Goal: Task Accomplishment & Management: Manage account settings

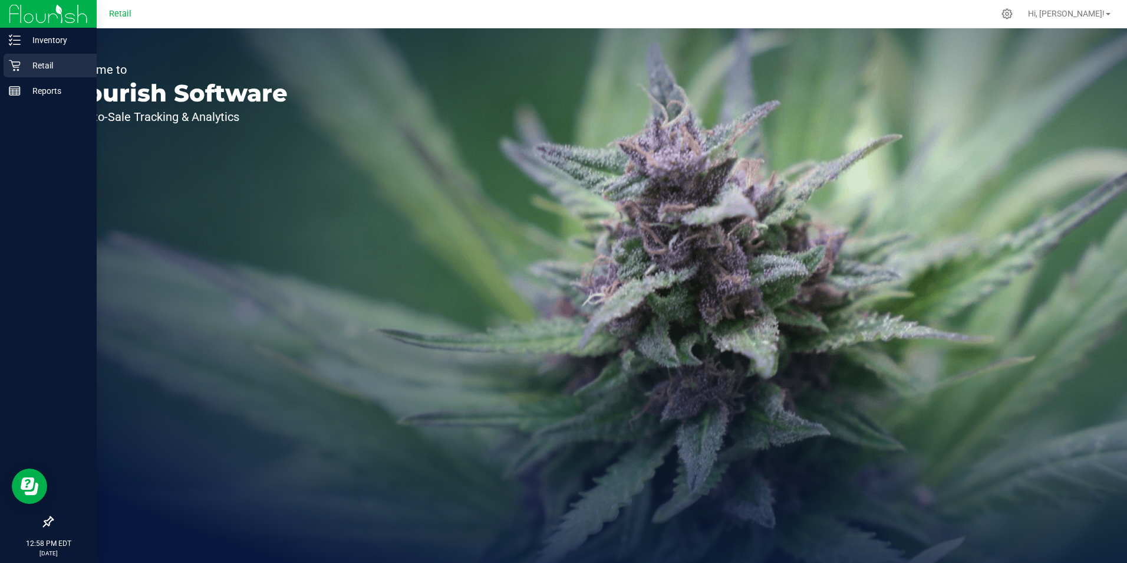
click at [22, 63] on p "Retail" at bounding box center [56, 65] width 71 height 14
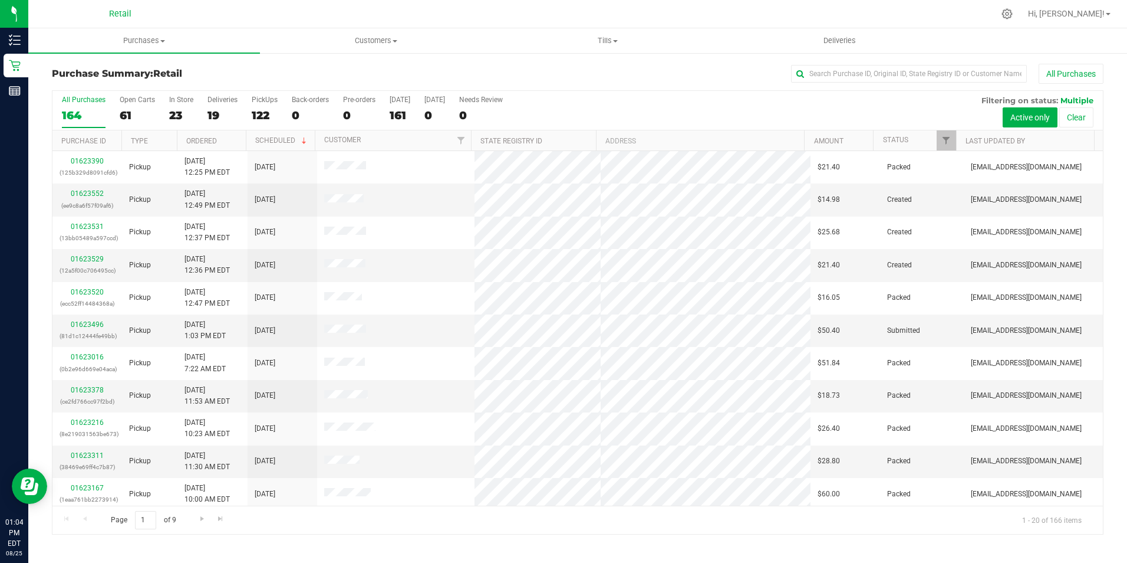
click at [924, 61] on div "Purchase Summary: Retail All Purchases All Purchases 164 Open Carts 61 In Store…" at bounding box center [577, 299] width 1099 height 494
click at [924, 80] on input "text" at bounding box center [909, 74] width 236 height 18
type input "rand"
click at [1039, 64] on button "All Purchases" at bounding box center [1071, 74] width 65 height 20
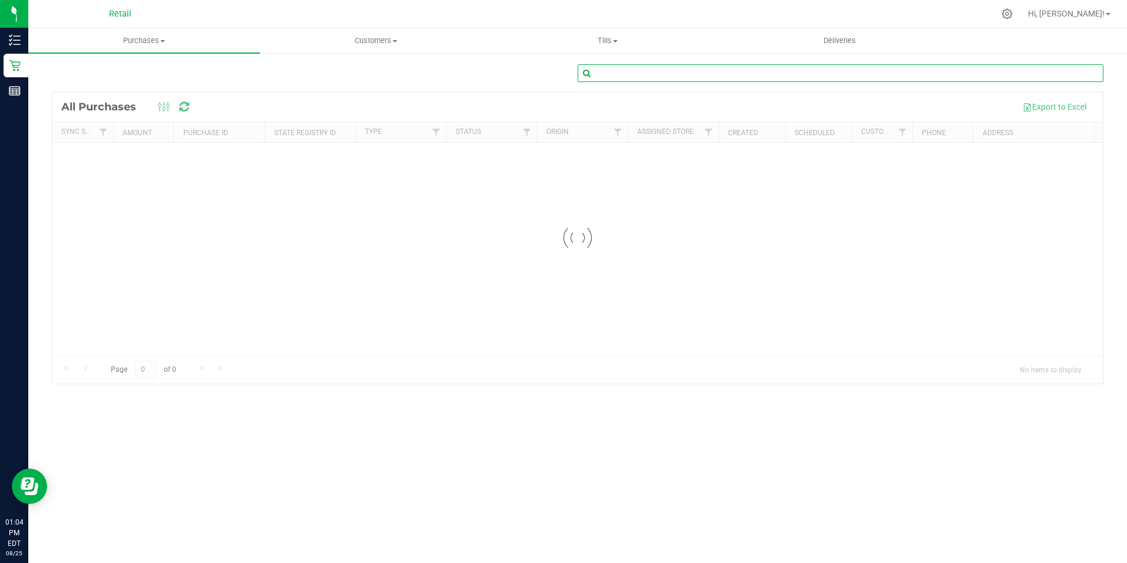
click at [924, 80] on input "text" at bounding box center [841, 73] width 526 height 18
type input "rand"
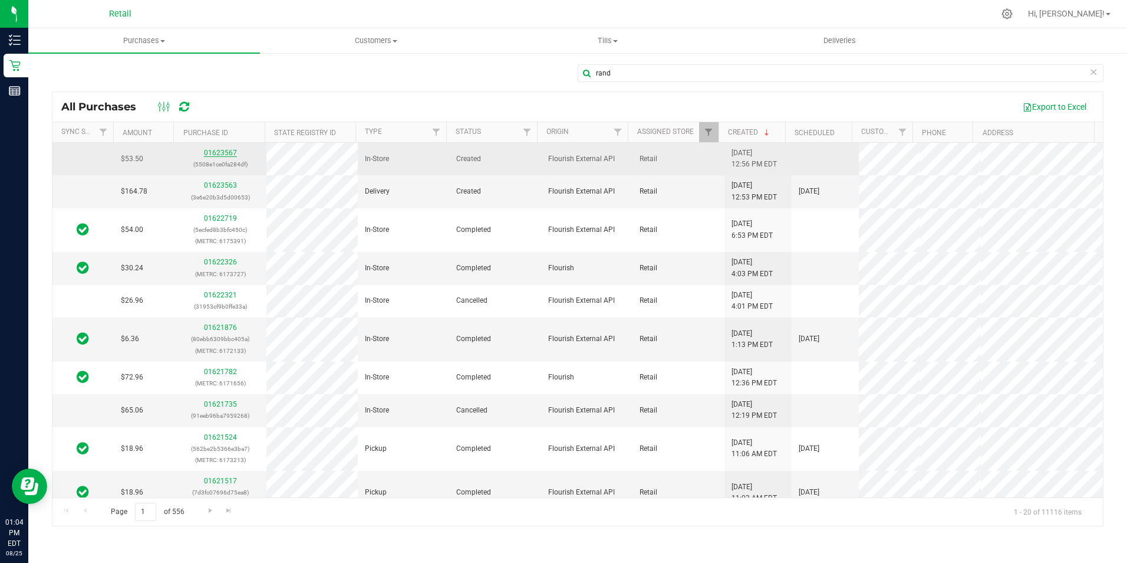
click at [215, 150] on link "01623567" at bounding box center [220, 153] width 33 height 8
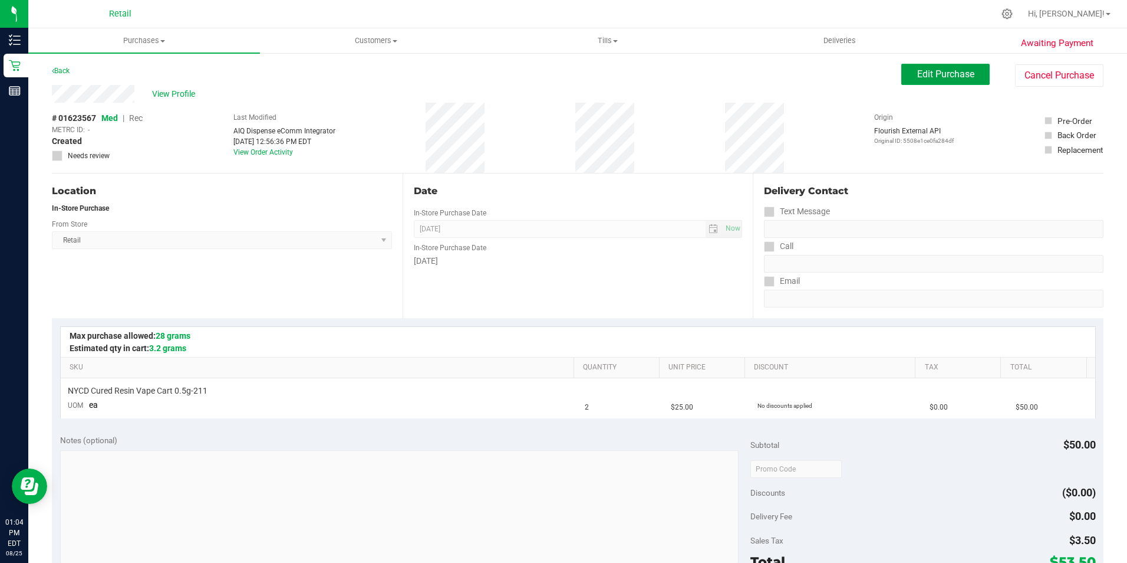
drag, startPoint x: 919, startPoint y: 65, endPoint x: 690, endPoint y: 105, distance: 231.6
click at [919, 66] on button "Edit Purchase" at bounding box center [946, 74] width 88 height 21
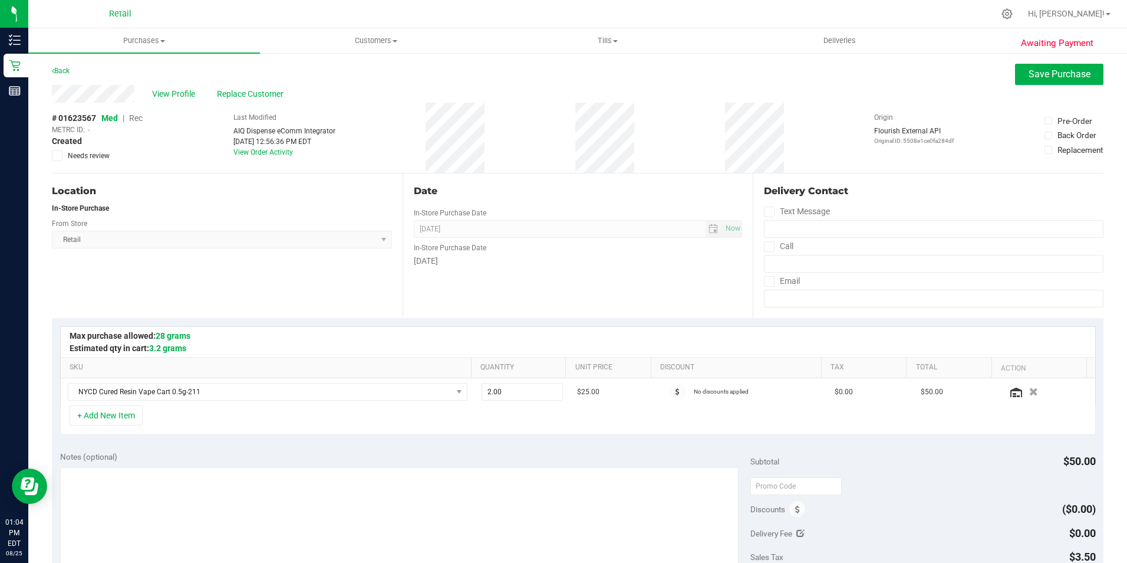
click at [135, 121] on span "Rec" at bounding box center [136, 117] width 14 height 9
click at [1034, 68] on span "Save Purchase" at bounding box center [1060, 73] width 62 height 11
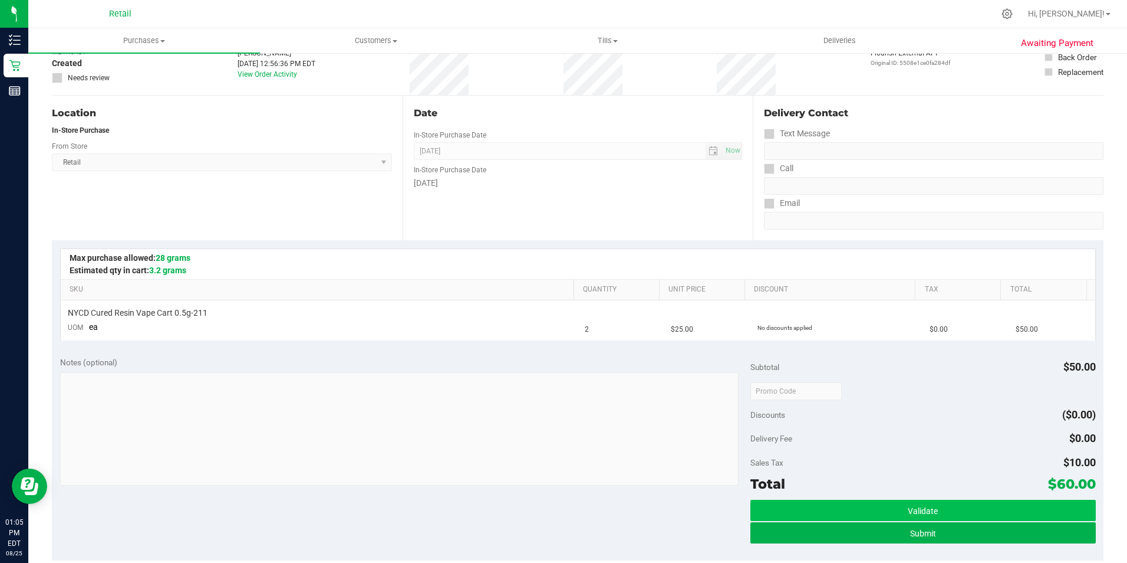
scroll to position [118, 0]
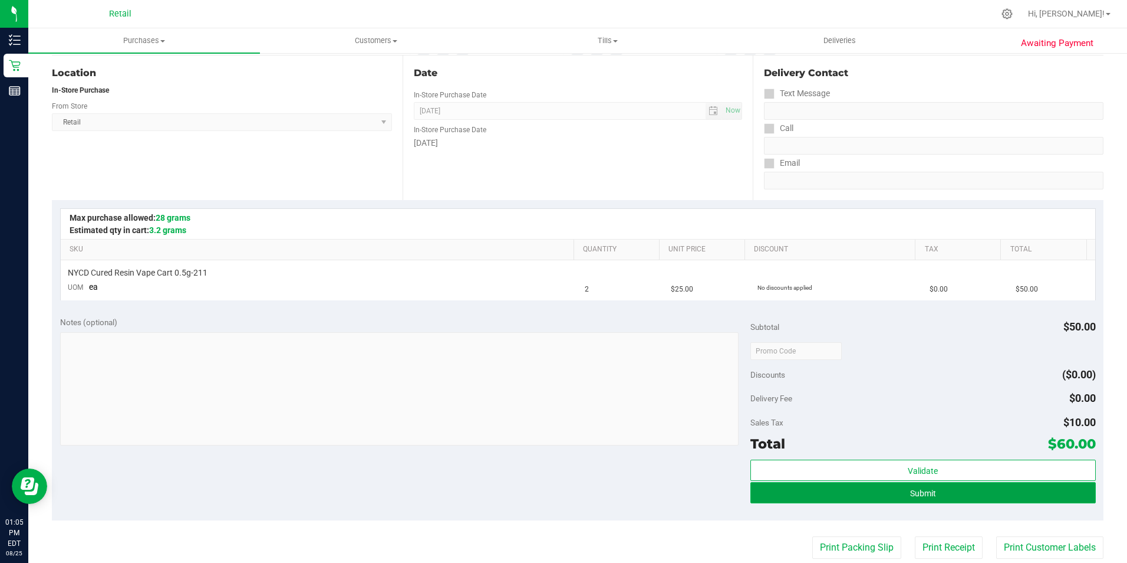
click at [958, 489] on button "Submit" at bounding box center [924, 492] width 346 height 21
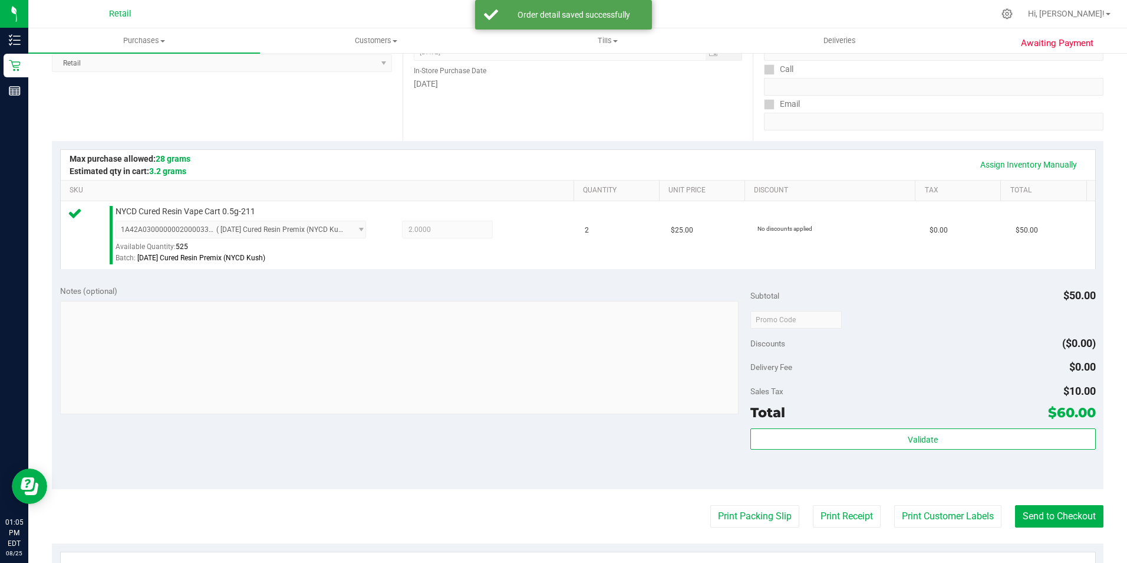
scroll to position [236, 0]
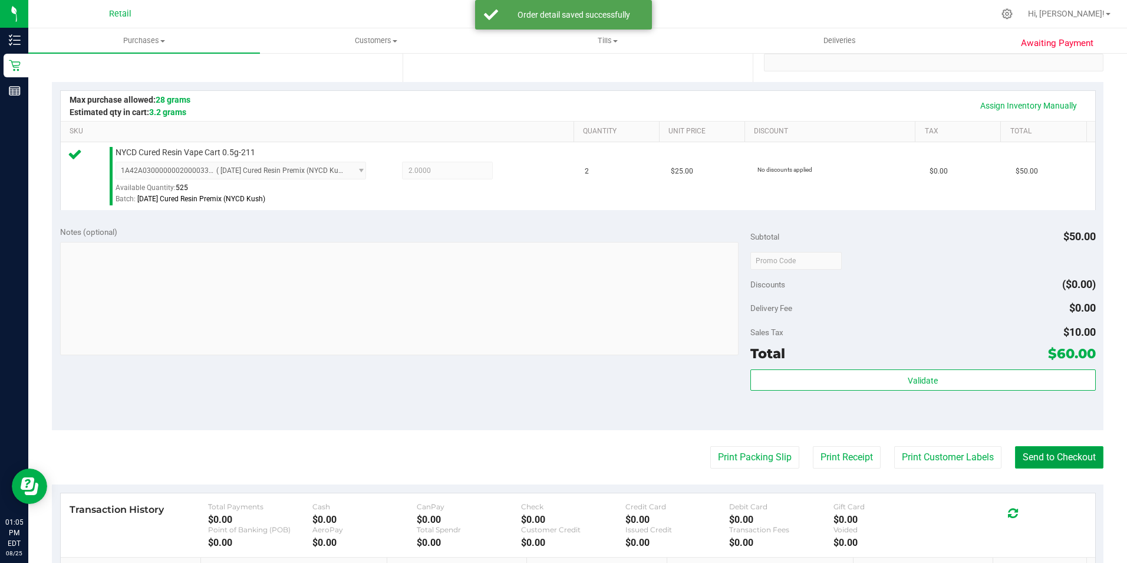
click at [1068, 452] on button "Send to Checkout" at bounding box center [1059, 457] width 88 height 22
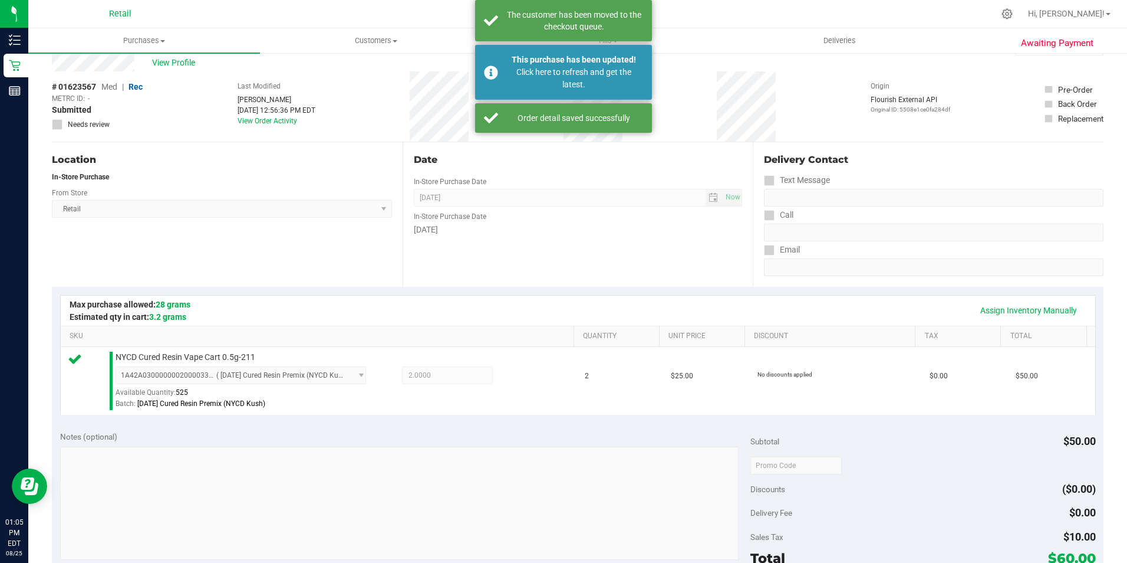
scroll to position [59, 0]
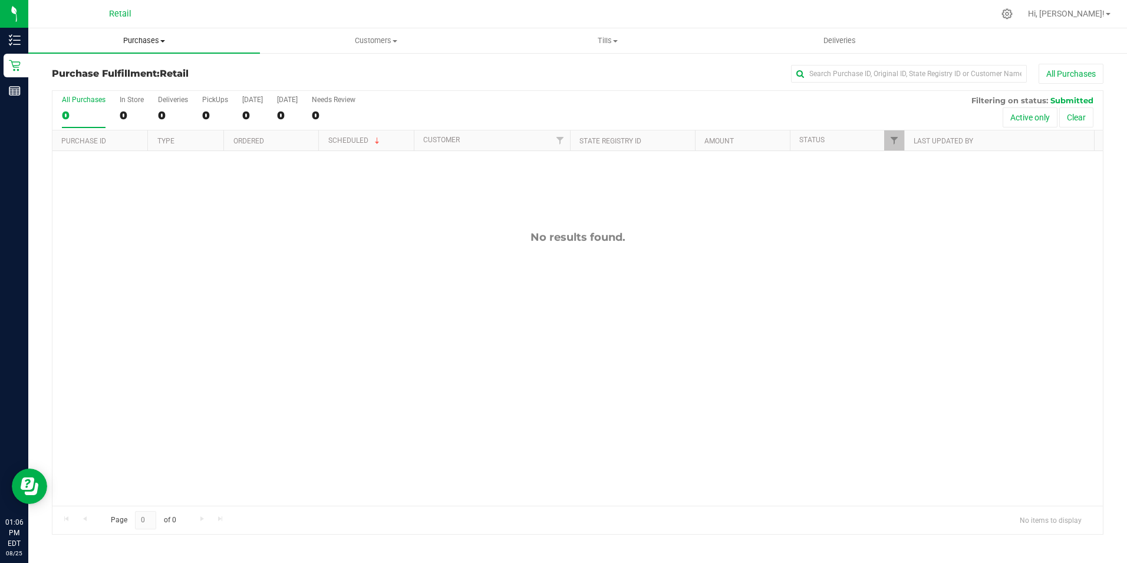
drag, startPoint x: 129, startPoint y: 39, endPoint x: 117, endPoint y: 60, distance: 24.0
click at [129, 39] on span "Purchases" at bounding box center [144, 40] width 232 height 11
click at [110, 74] on span "Summary of purchases" at bounding box center [88, 71] width 121 height 10
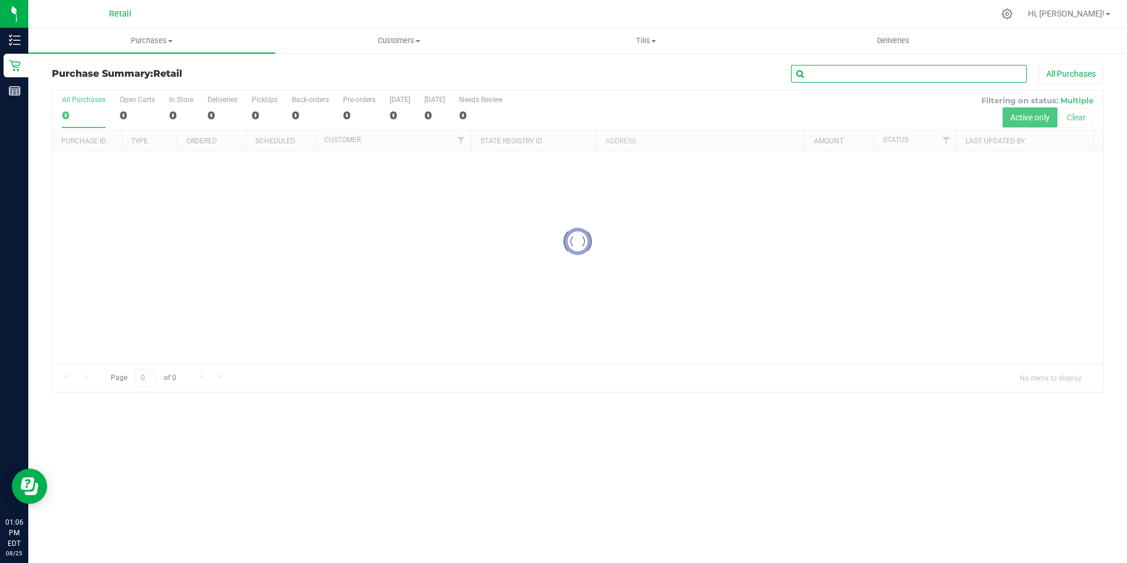
click at [826, 73] on input "text" at bounding box center [909, 74] width 236 height 18
type input "j"
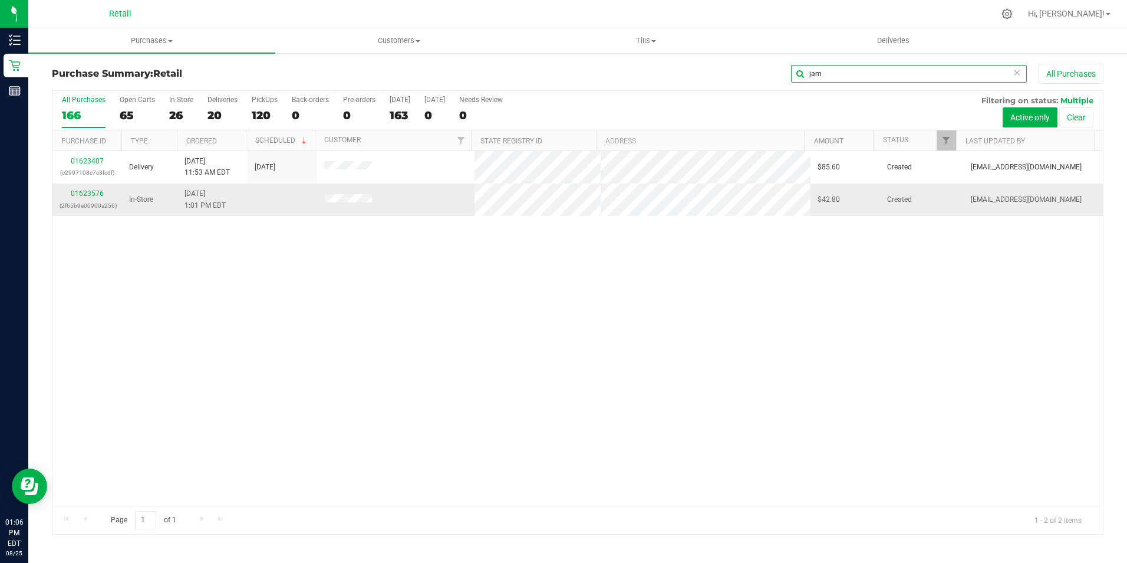
type input "jam"
click at [93, 186] on td "01623576 (2f65b9e00900a256)" at bounding box center [87, 199] width 70 height 32
click at [95, 193] on link "01623576" at bounding box center [87, 193] width 33 height 8
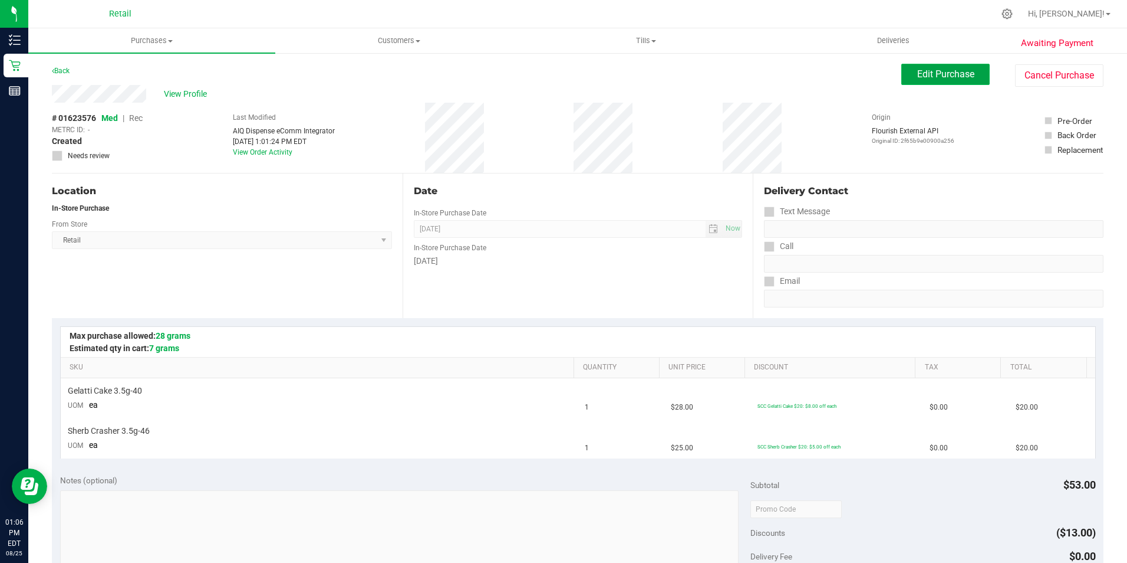
click at [948, 73] on span "Edit Purchase" at bounding box center [945, 73] width 57 height 11
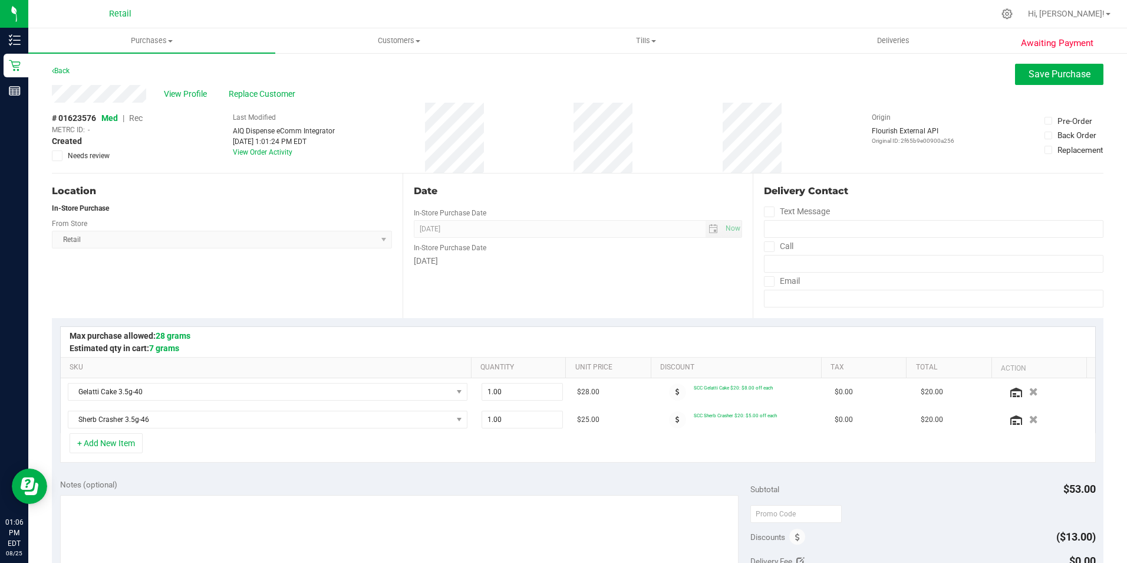
click at [137, 119] on span "Rec" at bounding box center [136, 117] width 14 height 9
click at [138, 117] on span "Rec" at bounding box center [136, 117] width 14 height 9
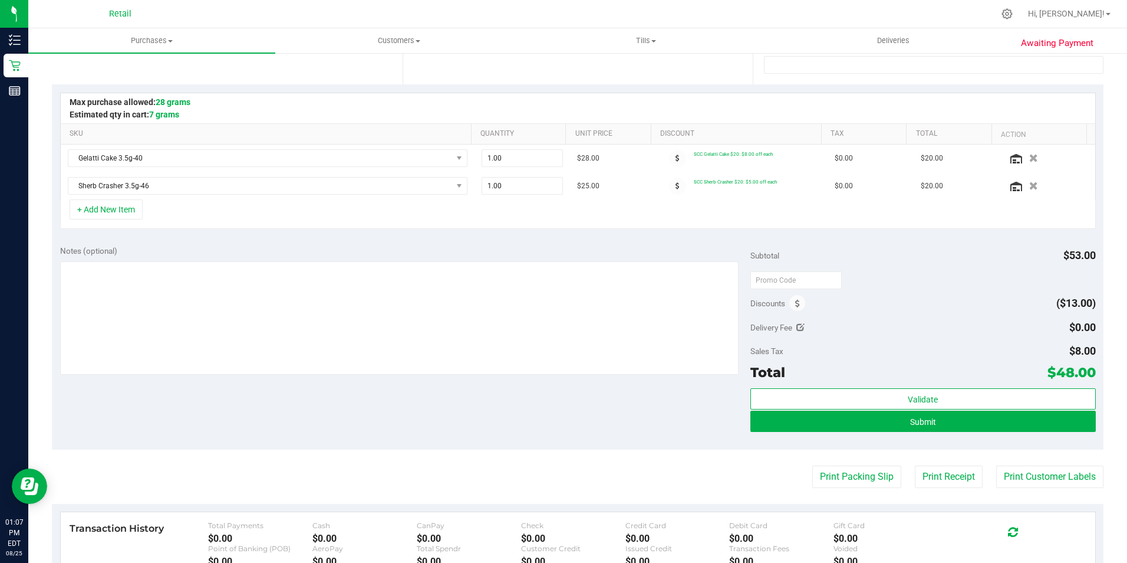
scroll to position [236, 0]
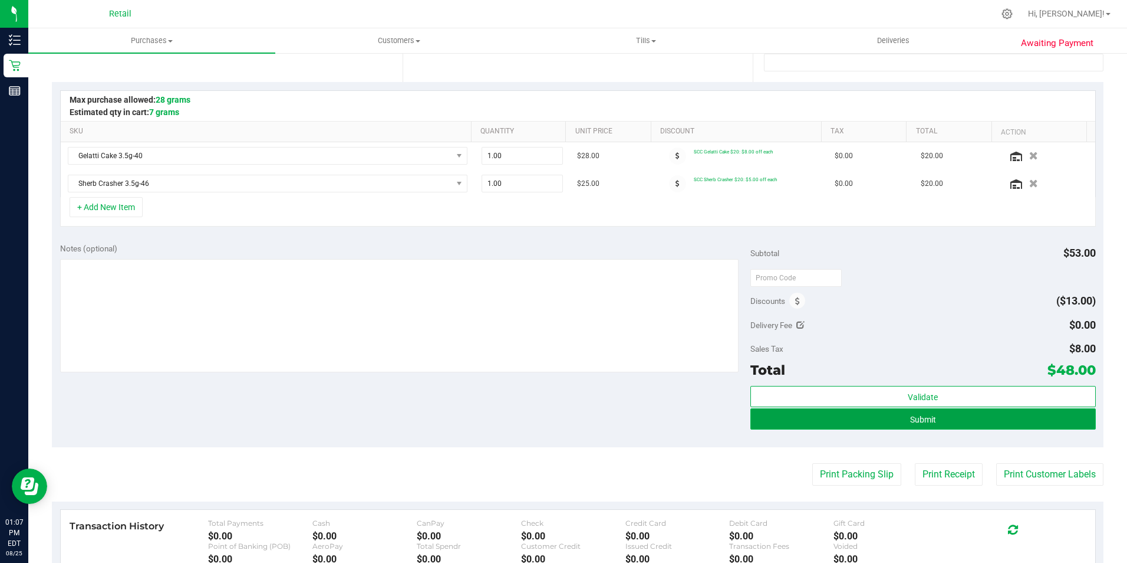
click at [889, 422] on button "Submit" at bounding box center [924, 418] width 346 height 21
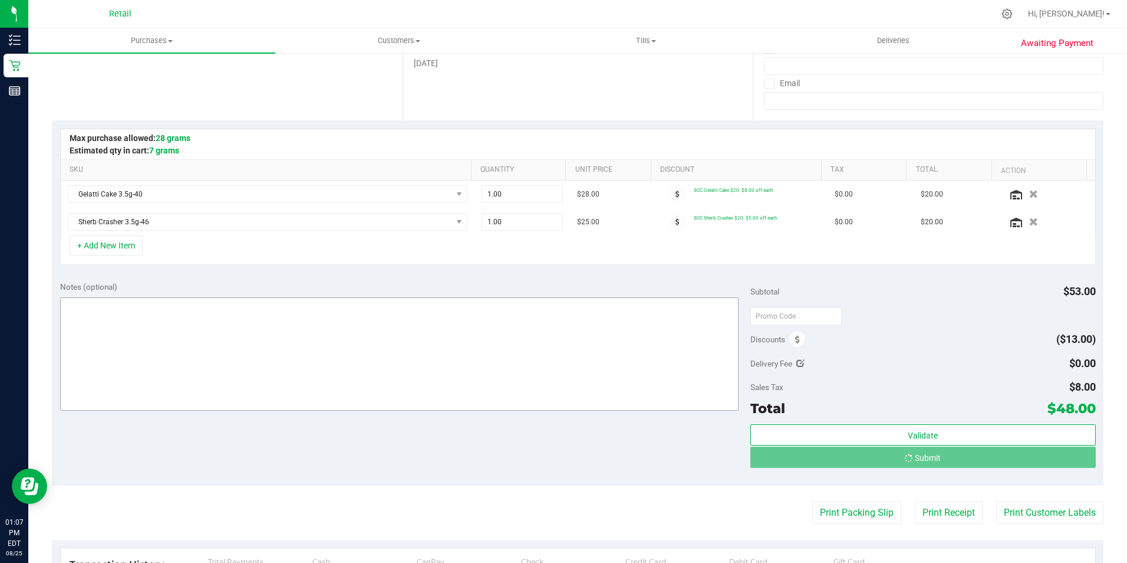
scroll to position [177, 0]
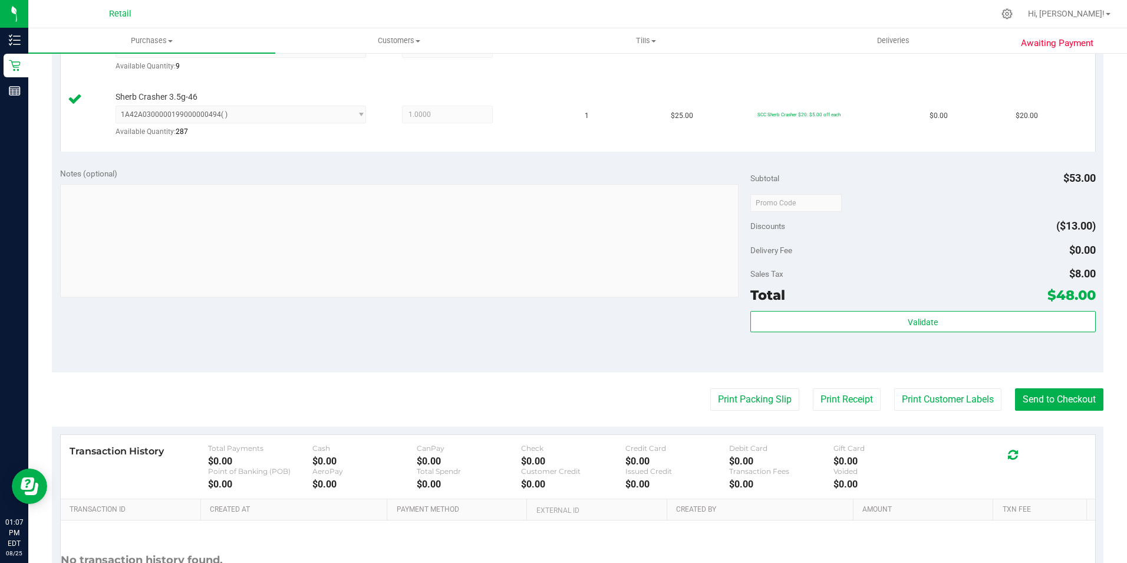
scroll to position [347, 0]
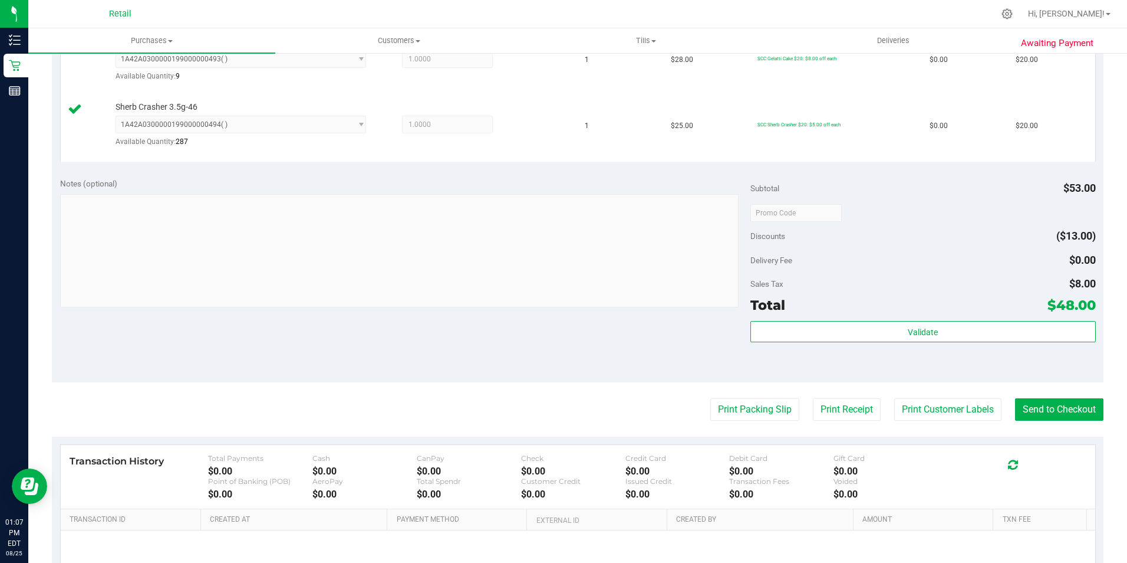
click at [1043, 419] on purchase-details "Back Edit Purchase Cancel Purchase View Profile # 01623576 Med | Rec METRC ID: …" at bounding box center [578, 186] width 1052 height 940
click at [1044, 421] on purchase-details "Back Edit Purchase Cancel Purchase View Profile # 01623576 Med | Rec METRC ID: …" at bounding box center [578, 186] width 1052 height 940
drag, startPoint x: 1044, startPoint y: 420, endPoint x: 1042, endPoint y: 404, distance: 16.1
click at [1044, 417] on purchase-details "Back Edit Purchase Cancel Purchase View Profile # 01623576 Med | Rec METRC ID: …" at bounding box center [578, 186] width 1052 height 940
drag, startPoint x: 1042, startPoint y: 404, endPoint x: 1032, endPoint y: 411, distance: 11.9
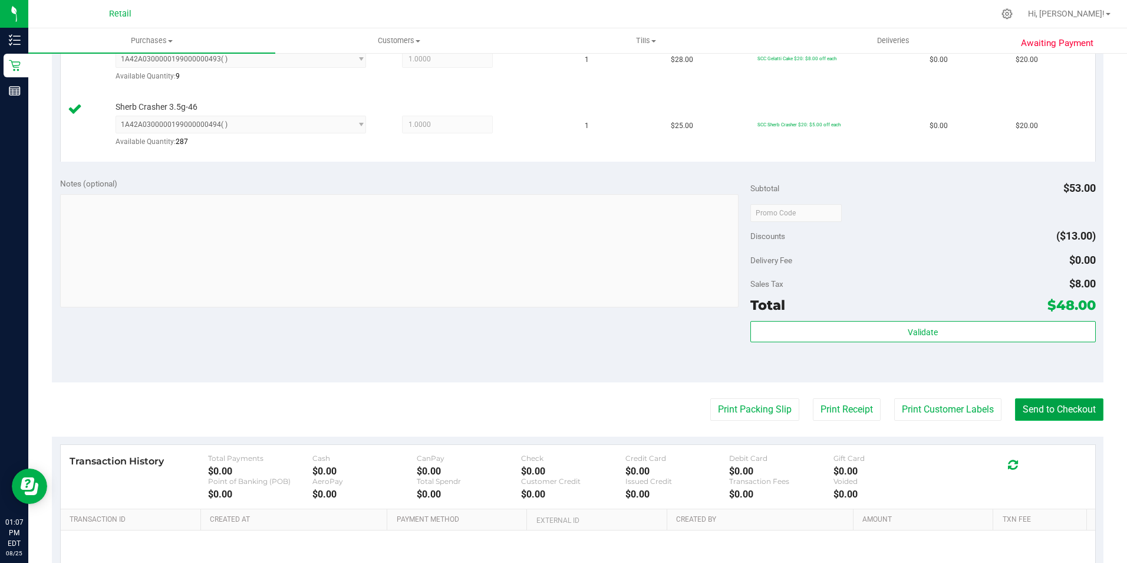
click at [1034, 417] on button "Send to Checkout" at bounding box center [1059, 409] width 88 height 22
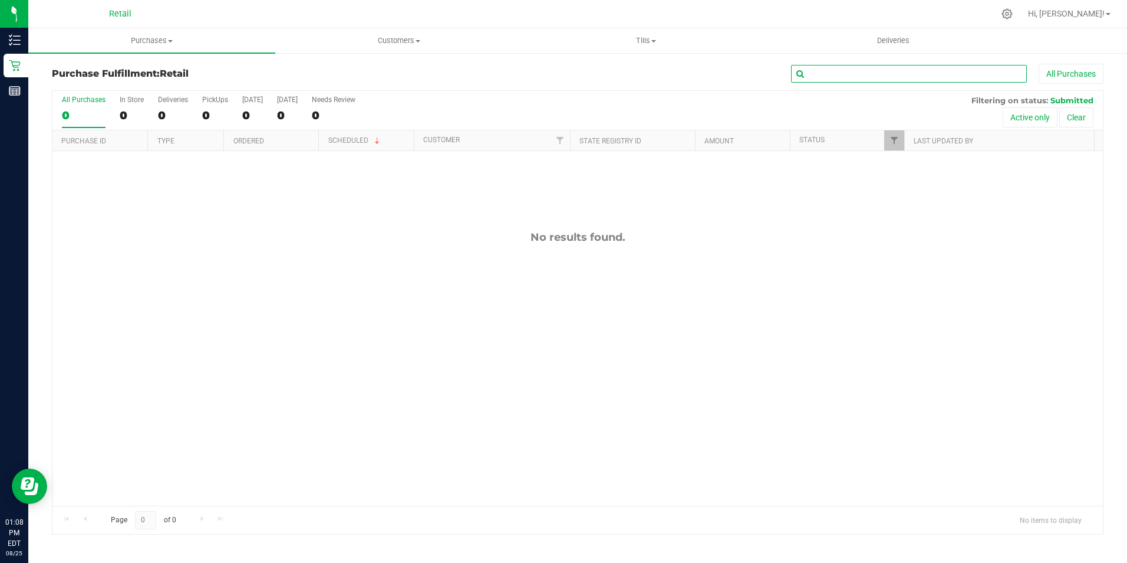
drag, startPoint x: 898, startPoint y: 70, endPoint x: 871, endPoint y: 75, distance: 27.5
click at [872, 75] on input "text" at bounding box center [909, 74] width 236 height 18
type input "b"
type input "shavers"
click at [167, 37] on span "Purchases" at bounding box center [151, 40] width 247 height 11
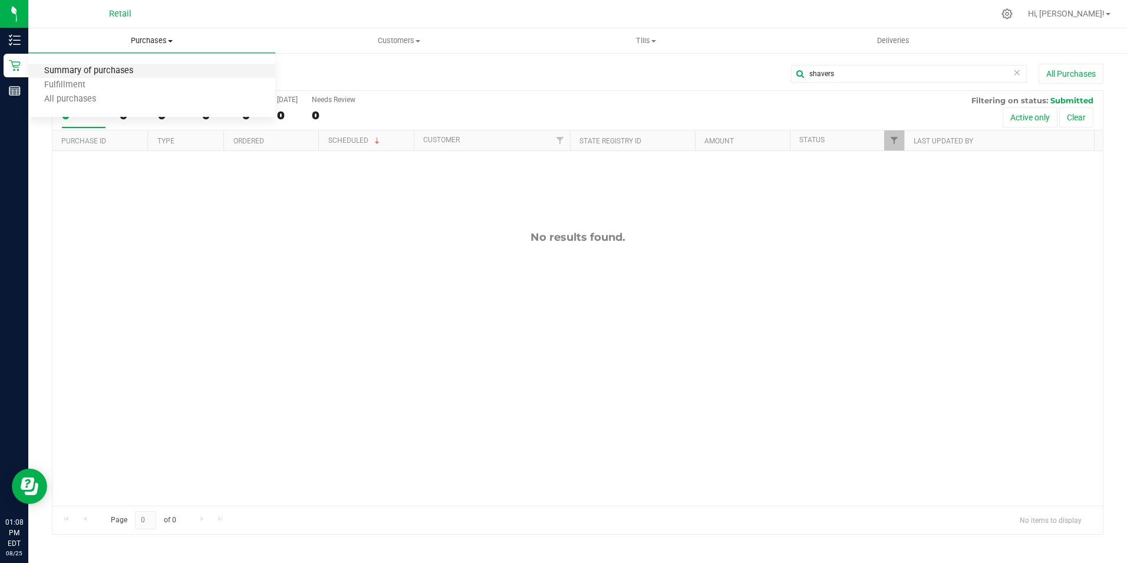
click at [123, 68] on span "Summary of purchases" at bounding box center [88, 71] width 121 height 10
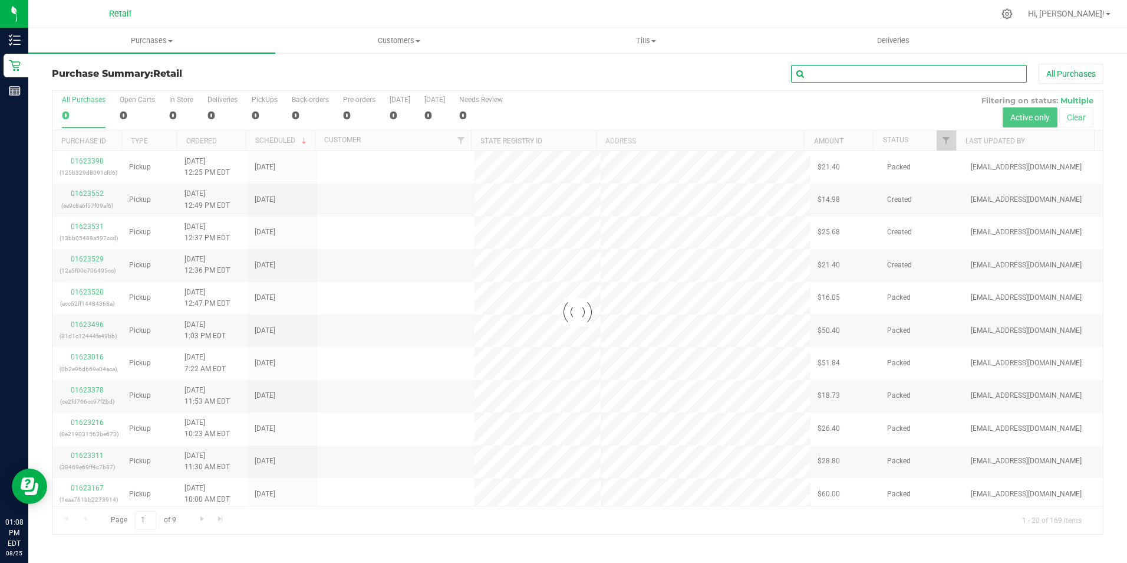
click at [833, 77] on input "text" at bounding box center [909, 74] width 236 height 18
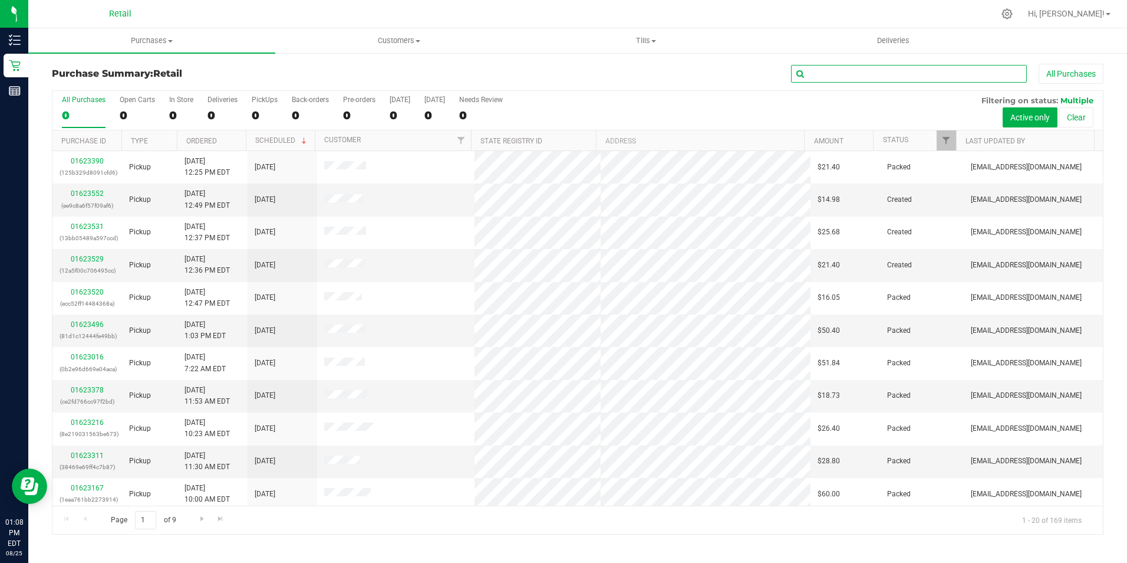
click at [833, 77] on input "text" at bounding box center [909, 74] width 236 height 18
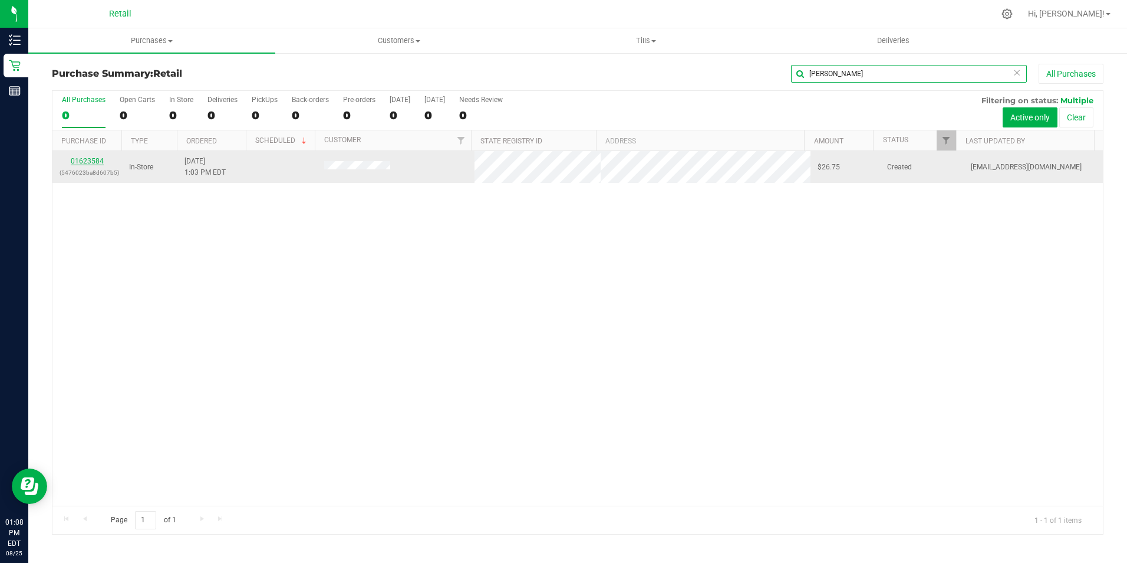
type input "bobb"
click at [91, 163] on link "01623584" at bounding box center [87, 161] width 33 height 8
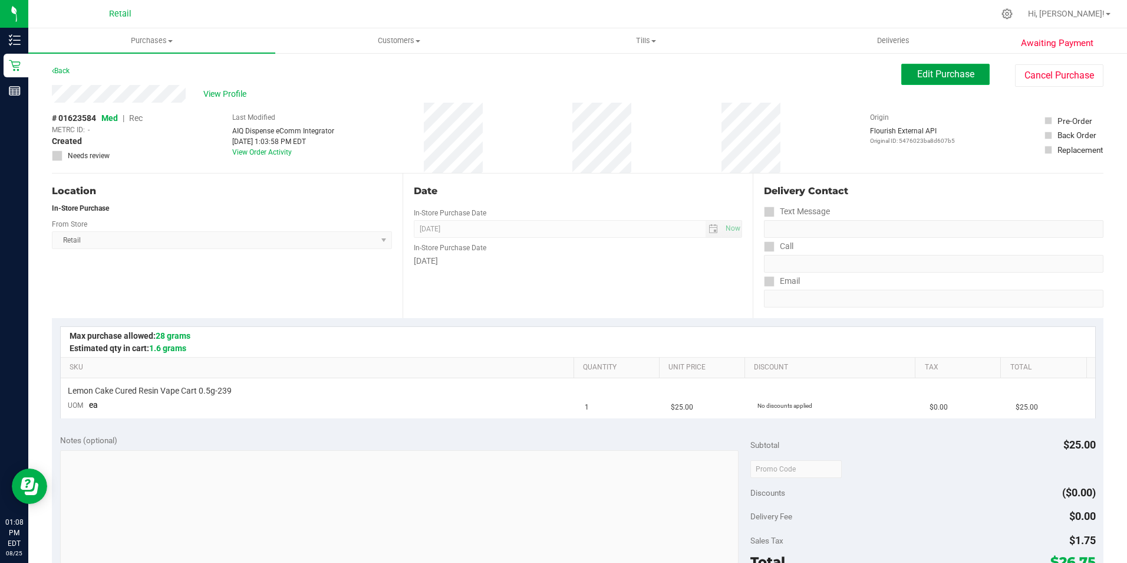
click at [917, 73] on span "Edit Purchase" at bounding box center [945, 73] width 57 height 11
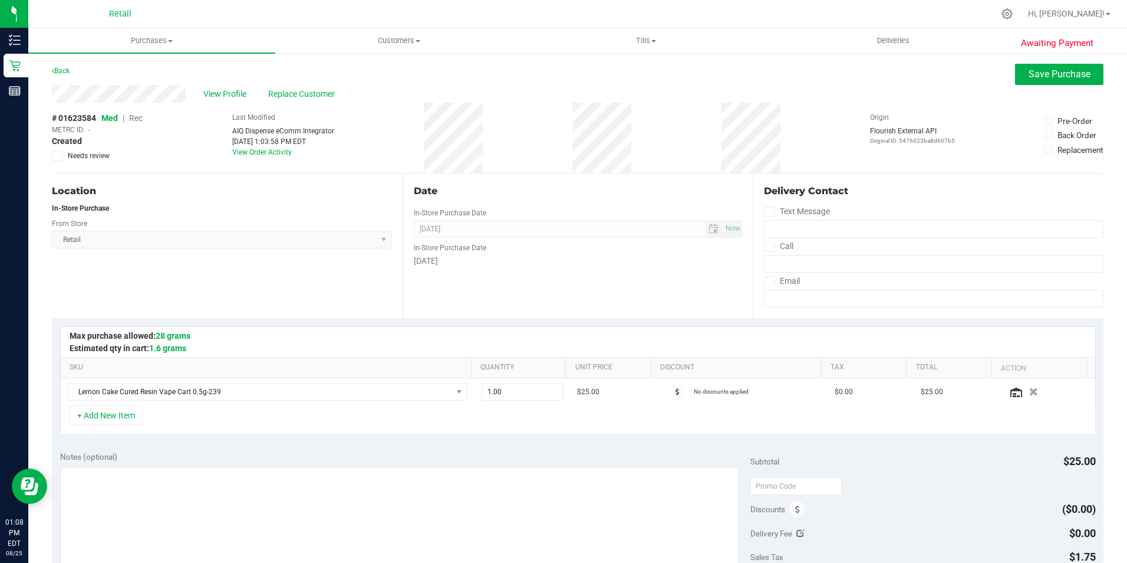
click at [137, 116] on span "Rec" at bounding box center [136, 117] width 14 height 9
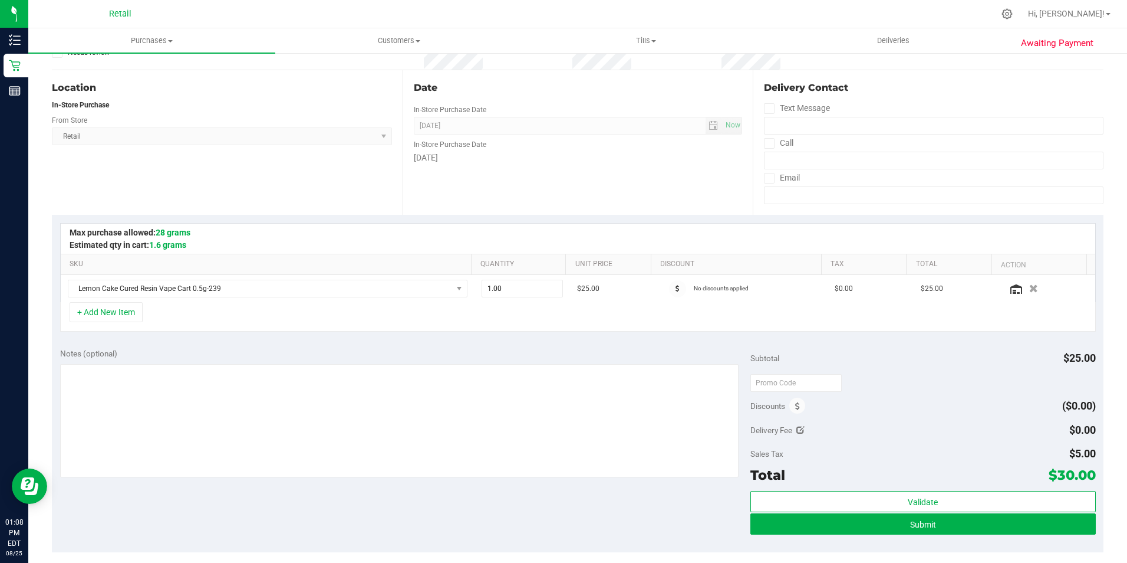
scroll to position [177, 0]
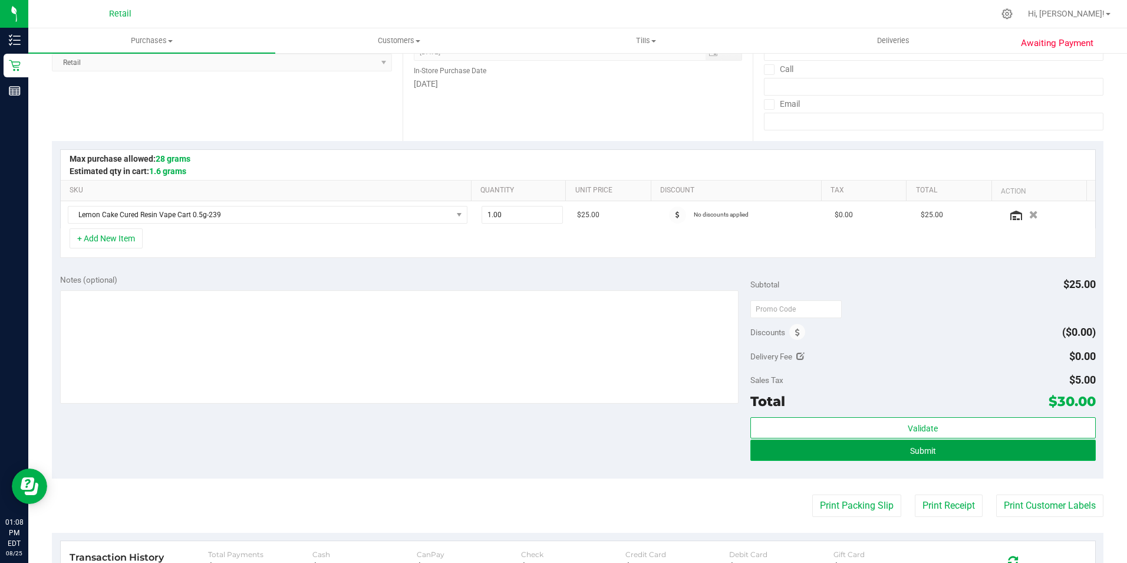
click at [889, 446] on button "Submit" at bounding box center [924, 449] width 346 height 21
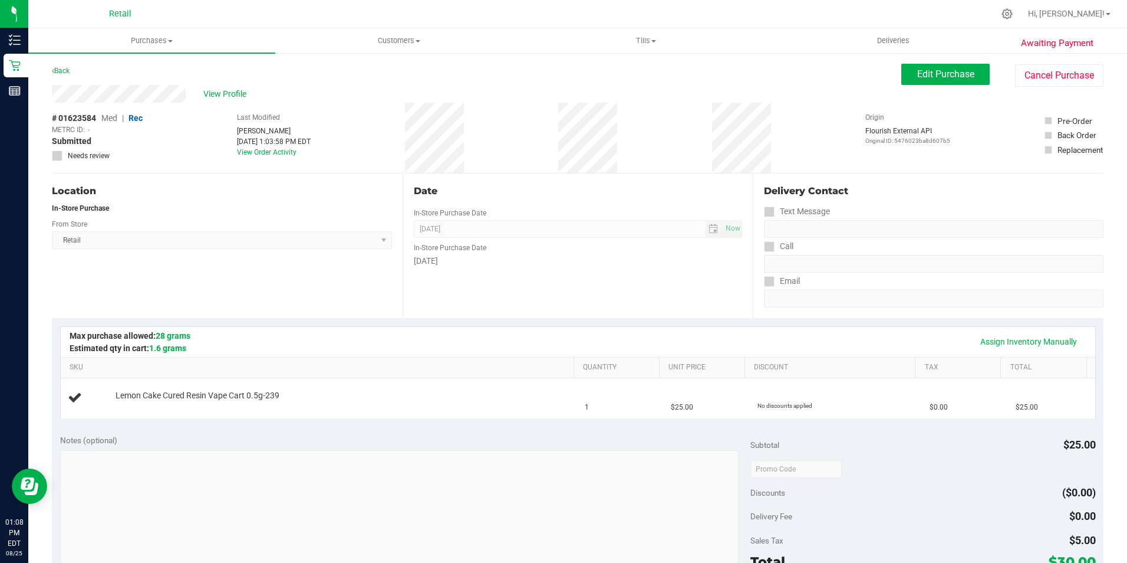
scroll to position [177, 0]
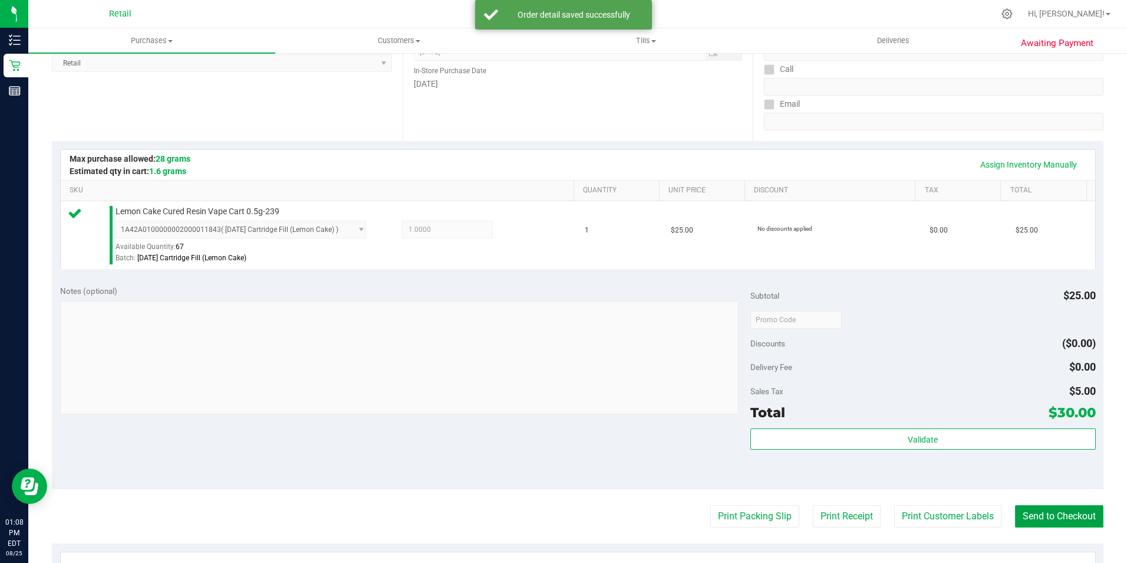
click at [1050, 509] on button "Send to Checkout" at bounding box center [1059, 516] width 88 height 22
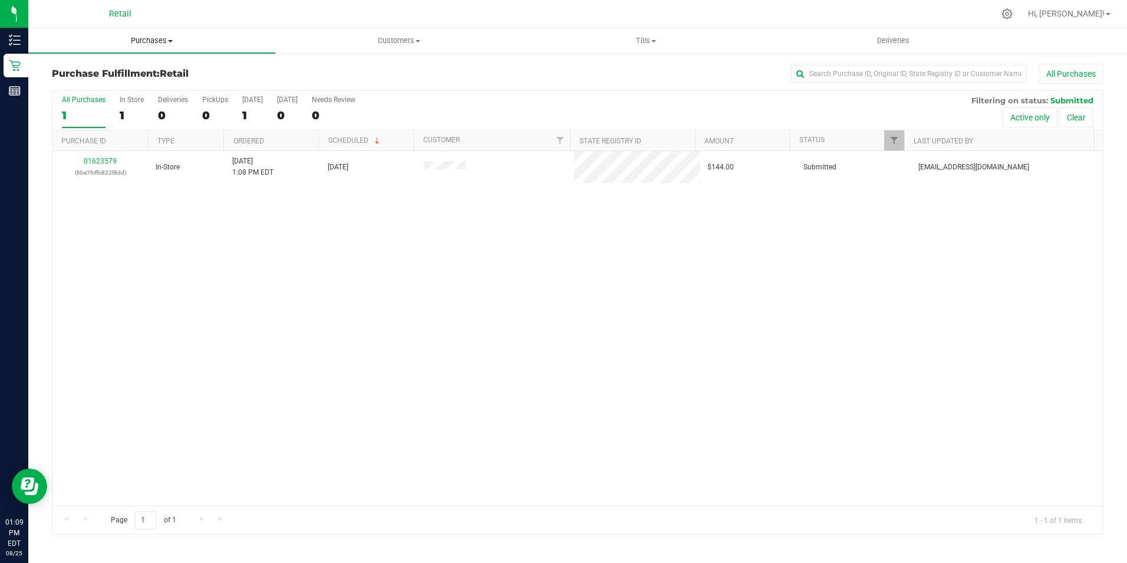
click at [141, 38] on span "Purchases" at bounding box center [151, 40] width 247 height 11
click at [142, 68] on span "Summary of purchases" at bounding box center [88, 71] width 121 height 10
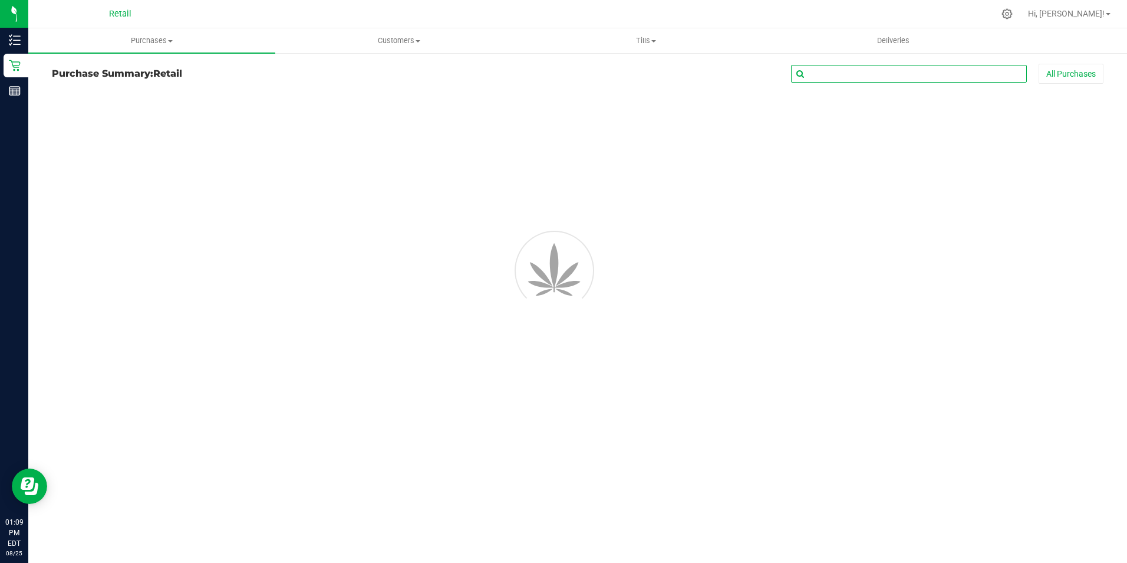
click at [856, 80] on input "text" at bounding box center [909, 74] width 236 height 18
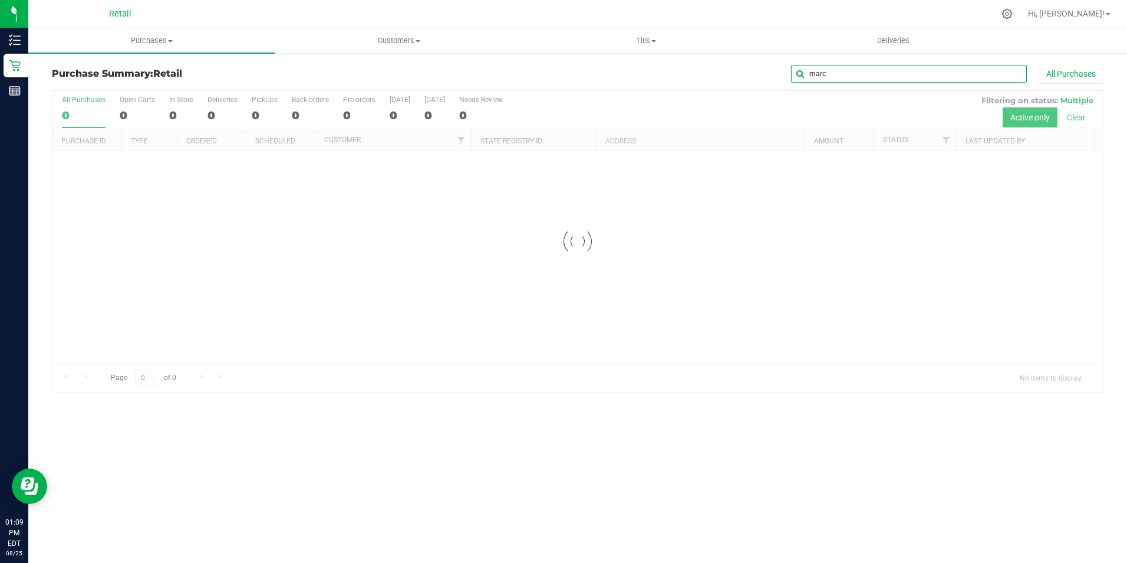
type input "marc"
click at [854, 75] on input "marc" at bounding box center [909, 74] width 236 height 18
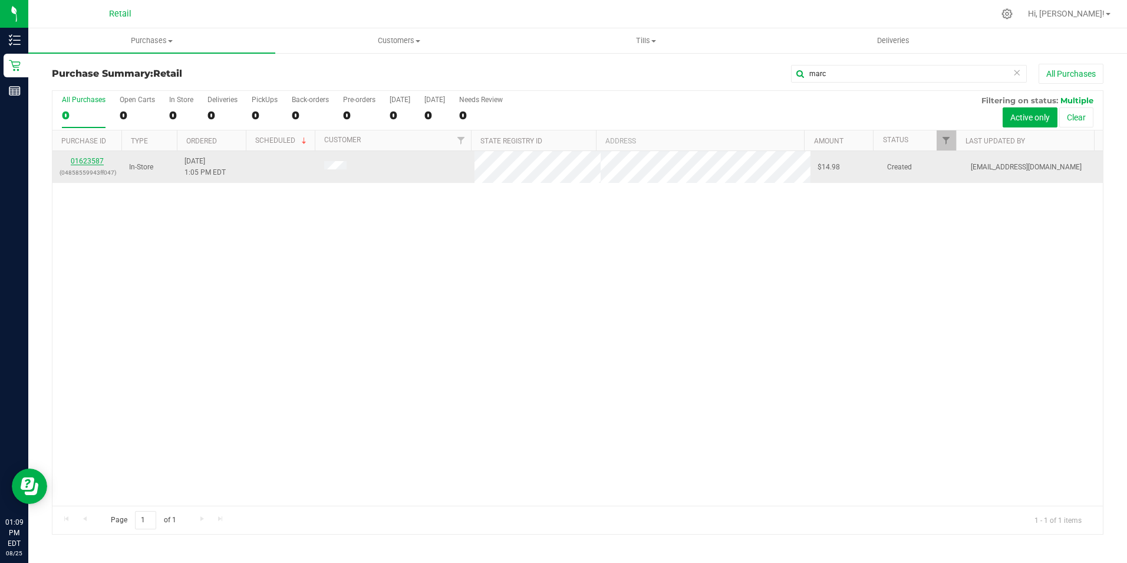
click at [83, 159] on link "01623587" at bounding box center [87, 161] width 33 height 8
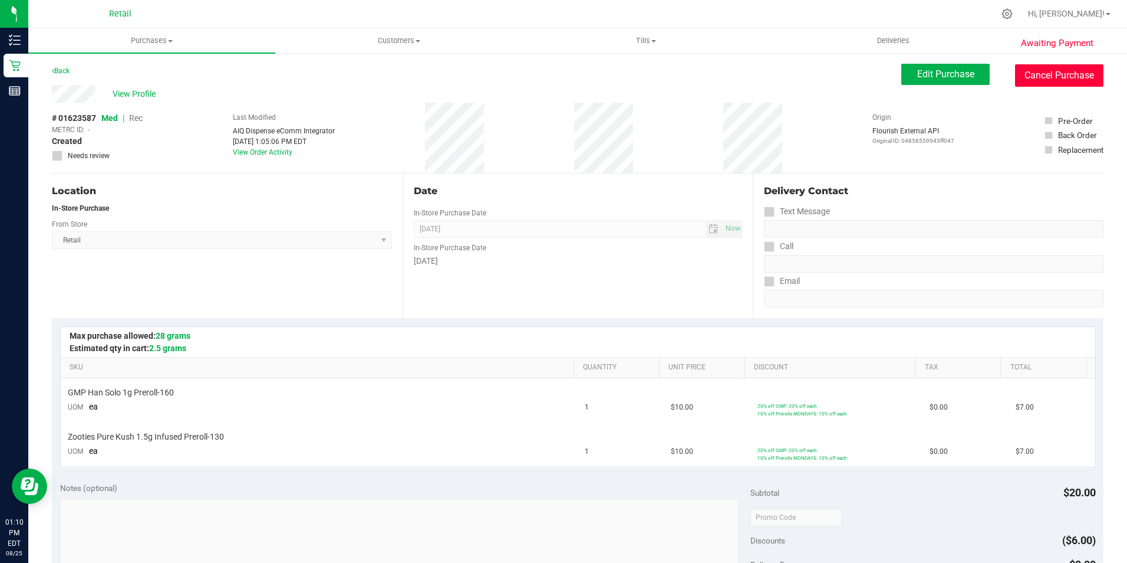
click at [1047, 79] on button "Cancel Purchase" at bounding box center [1059, 75] width 88 height 22
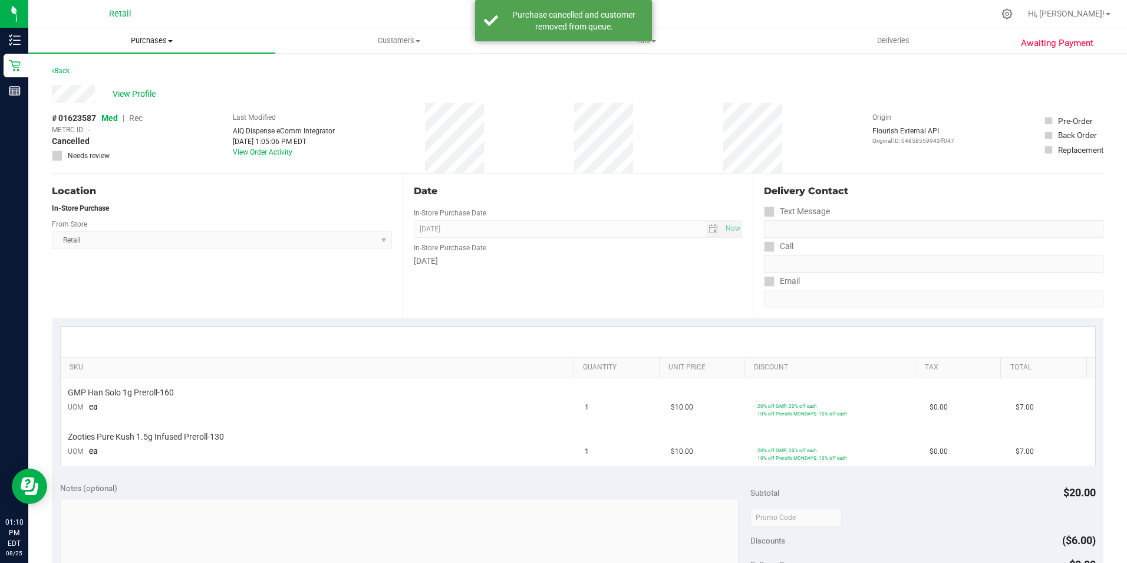
click at [141, 38] on span "Purchases" at bounding box center [151, 40] width 247 height 11
click at [110, 74] on span "Summary of purchases" at bounding box center [88, 71] width 121 height 10
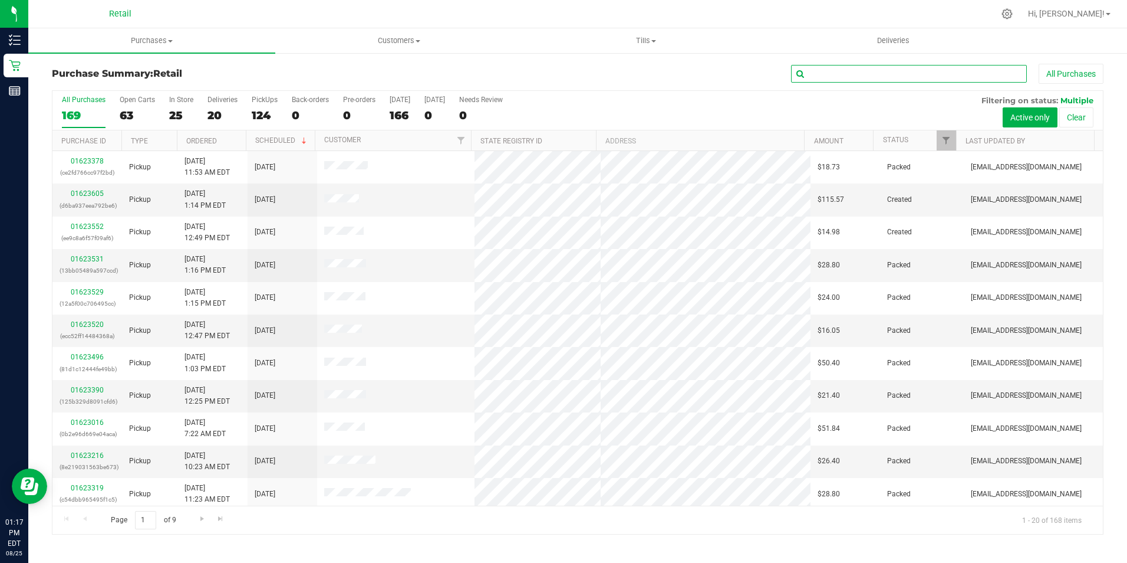
click at [819, 72] on input "text" at bounding box center [909, 74] width 236 height 18
type input "daniel"
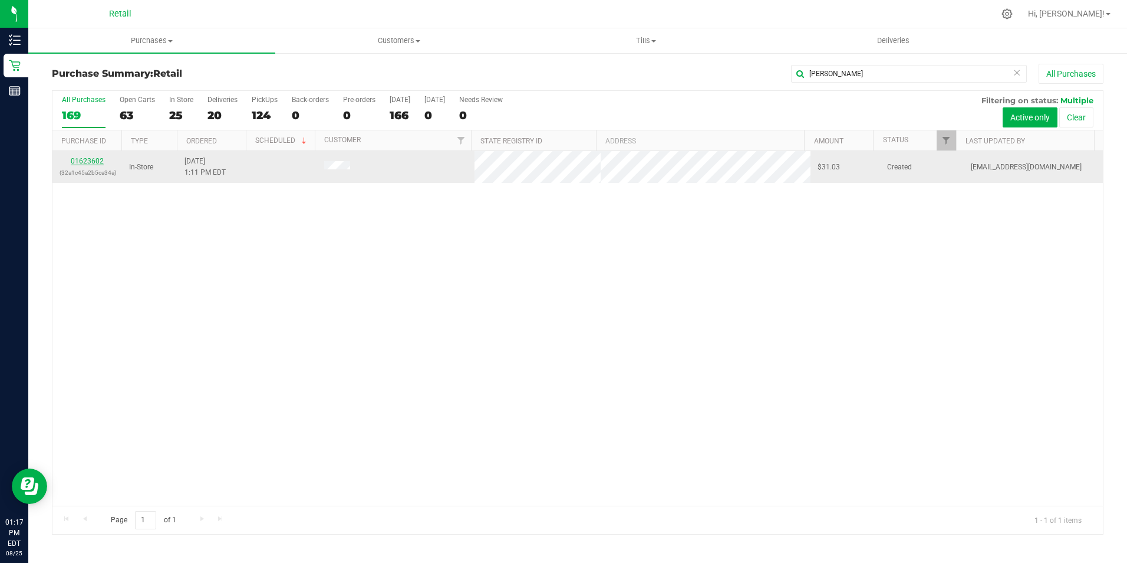
click at [98, 162] on link "01623602" at bounding box center [87, 161] width 33 height 8
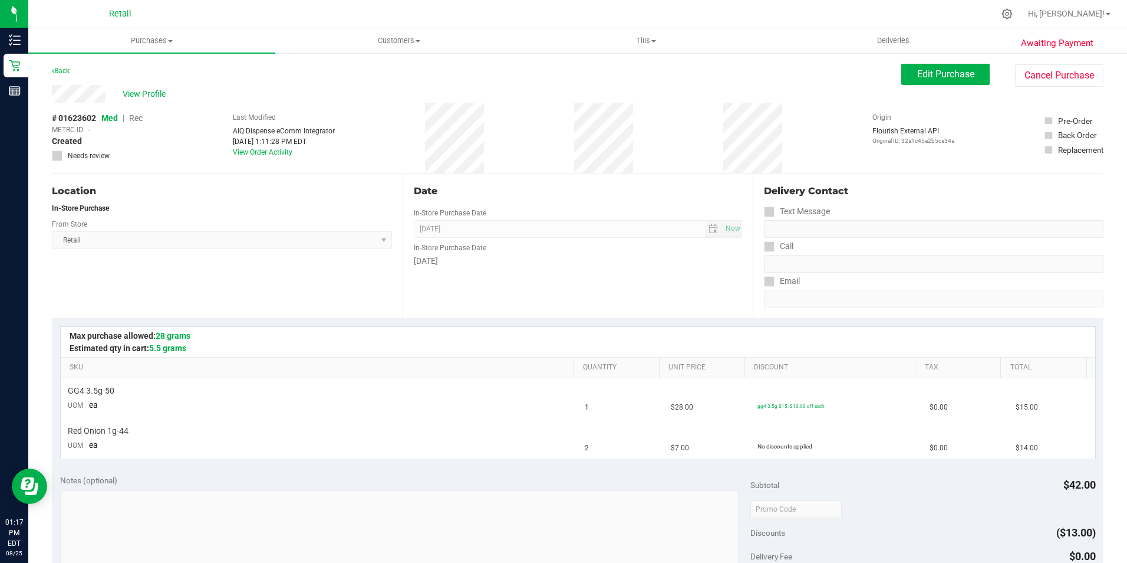
click at [1026, 61] on div "Awaiting Payment Back Edit Purchase Cancel Purchase View Profile # 01623602 Med…" at bounding box center [577, 514] width 1099 height 925
click at [1027, 77] on button "Cancel Purchase" at bounding box center [1059, 75] width 88 height 22
